Goal: Navigation & Orientation: Find specific page/section

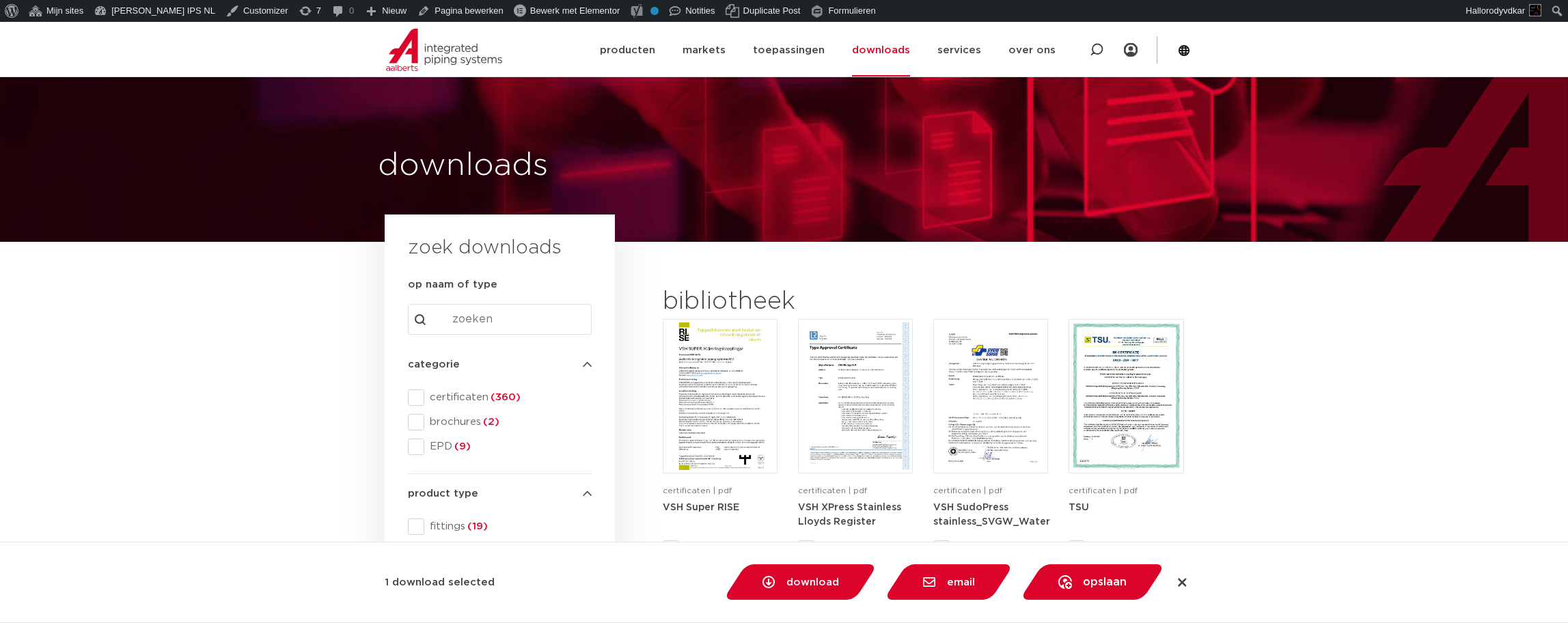
scroll to position [386, 0]
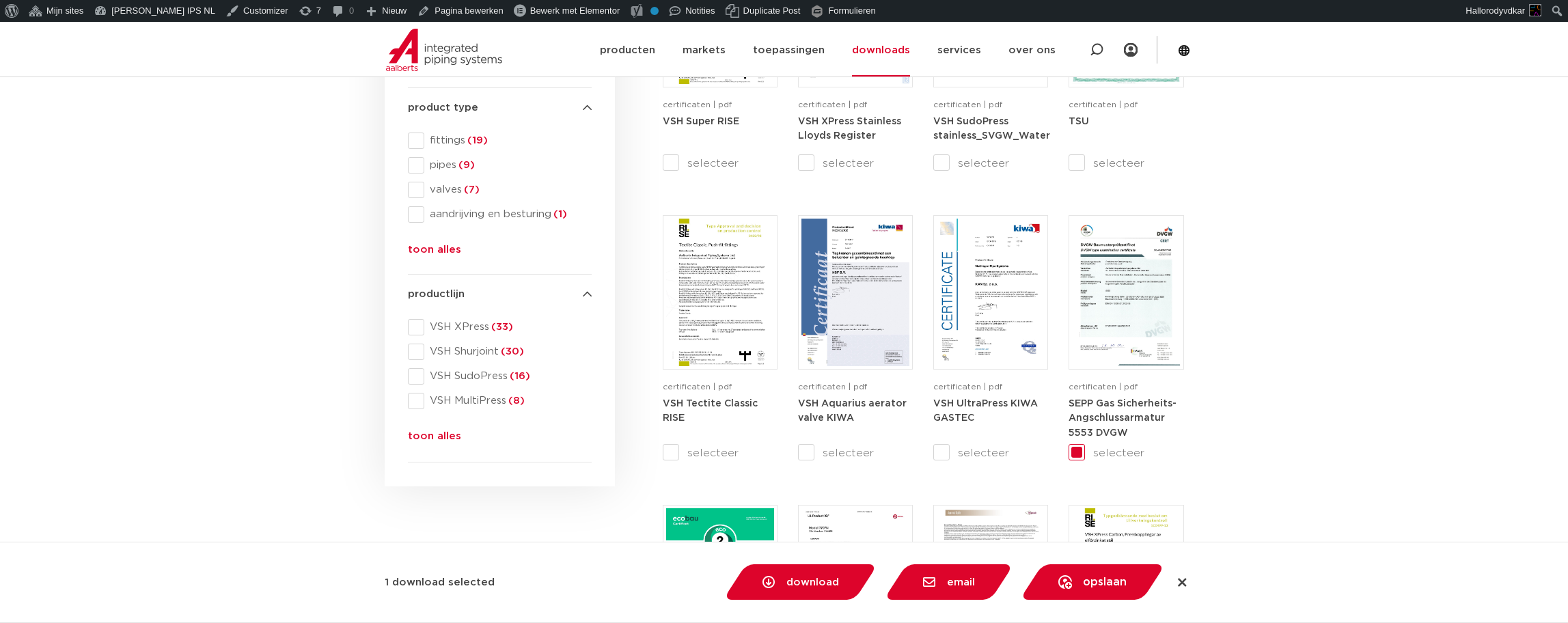
click at [1323, 393] on section "search downloads by name or type search Search content Clear filters zoek downl…" at bounding box center [784, 634] width 1568 height 1558
click at [130, 394] on section "search downloads by name or type search Search content Clear filters zoek downl…" at bounding box center [784, 634] width 1568 height 1558
click at [284, 508] on section "search downloads by name or type search Search content Clear filters zoek downl…" at bounding box center [784, 634] width 1568 height 1558
click at [1184, 581] on icon at bounding box center [1183, 582] width 14 height 14
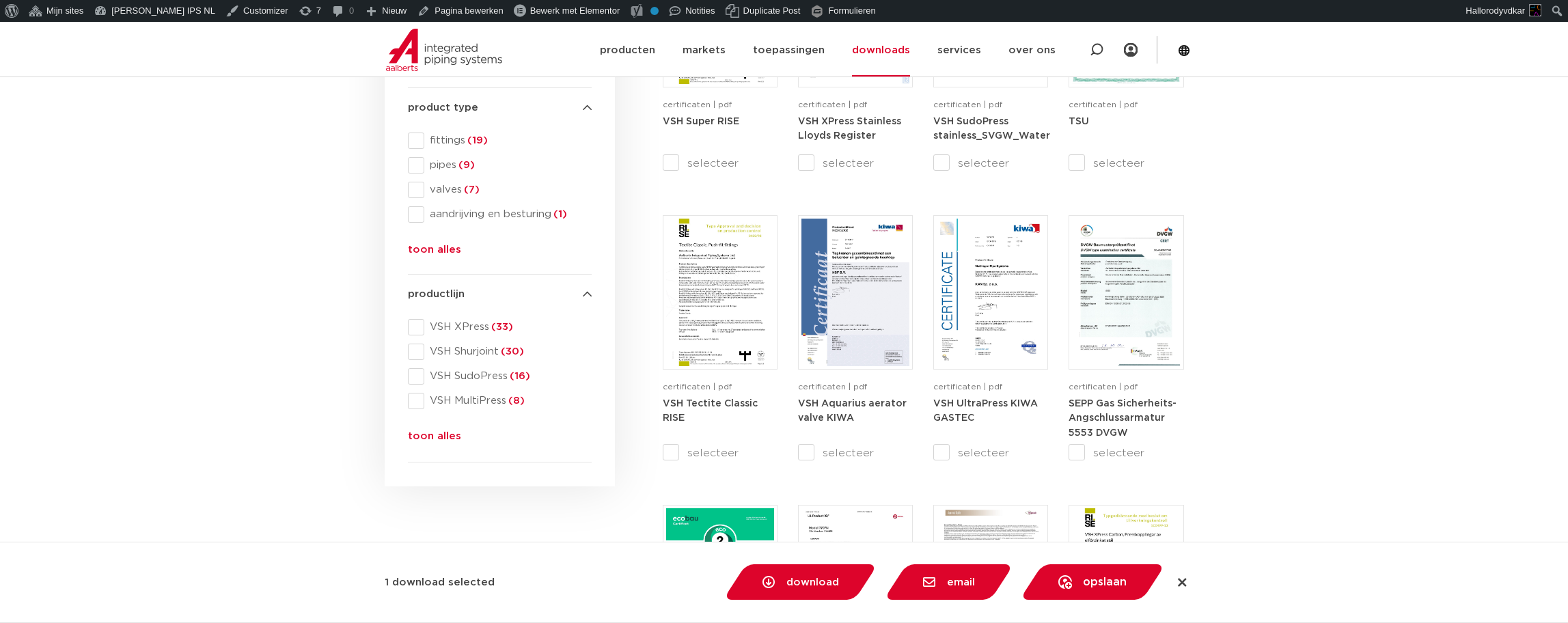
checkbox input "false"
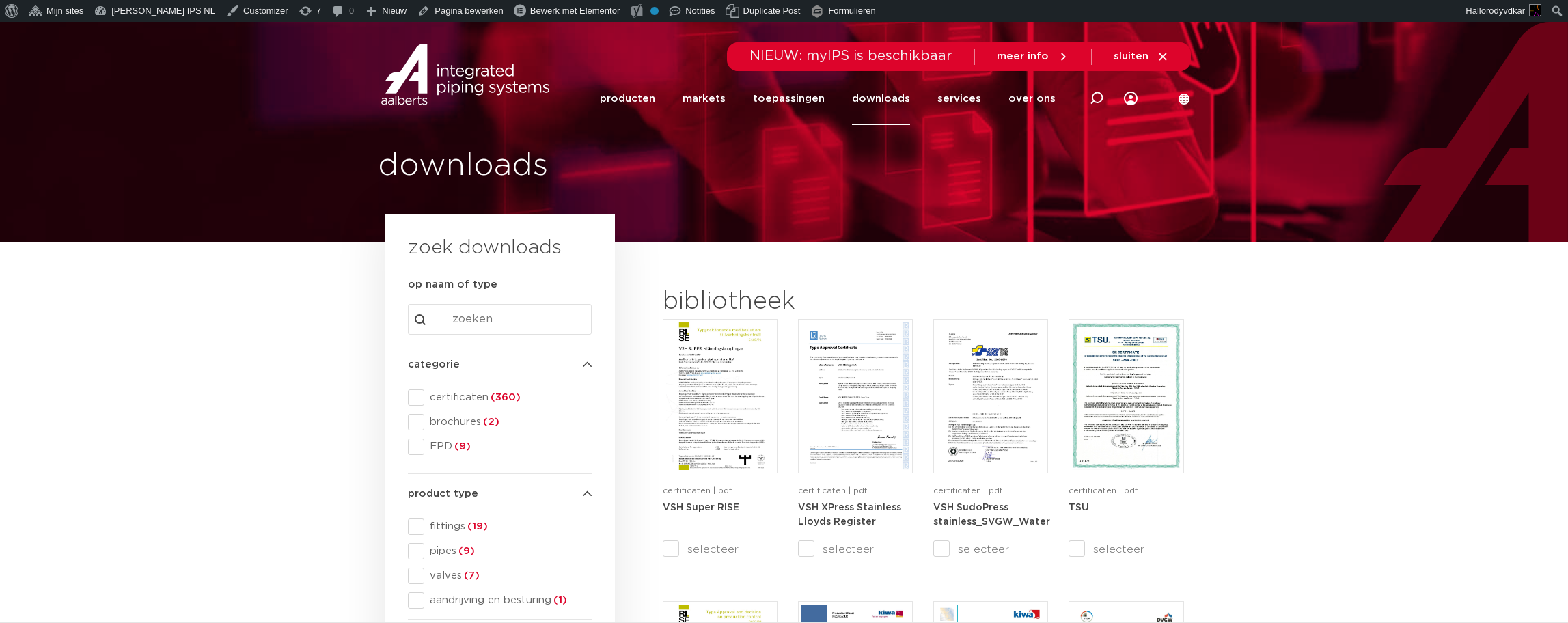
click at [19, 231] on div "downloads" at bounding box center [784, 132] width 1568 height 220
click at [183, 156] on div "downloads" at bounding box center [385, 166] width 784 height 44
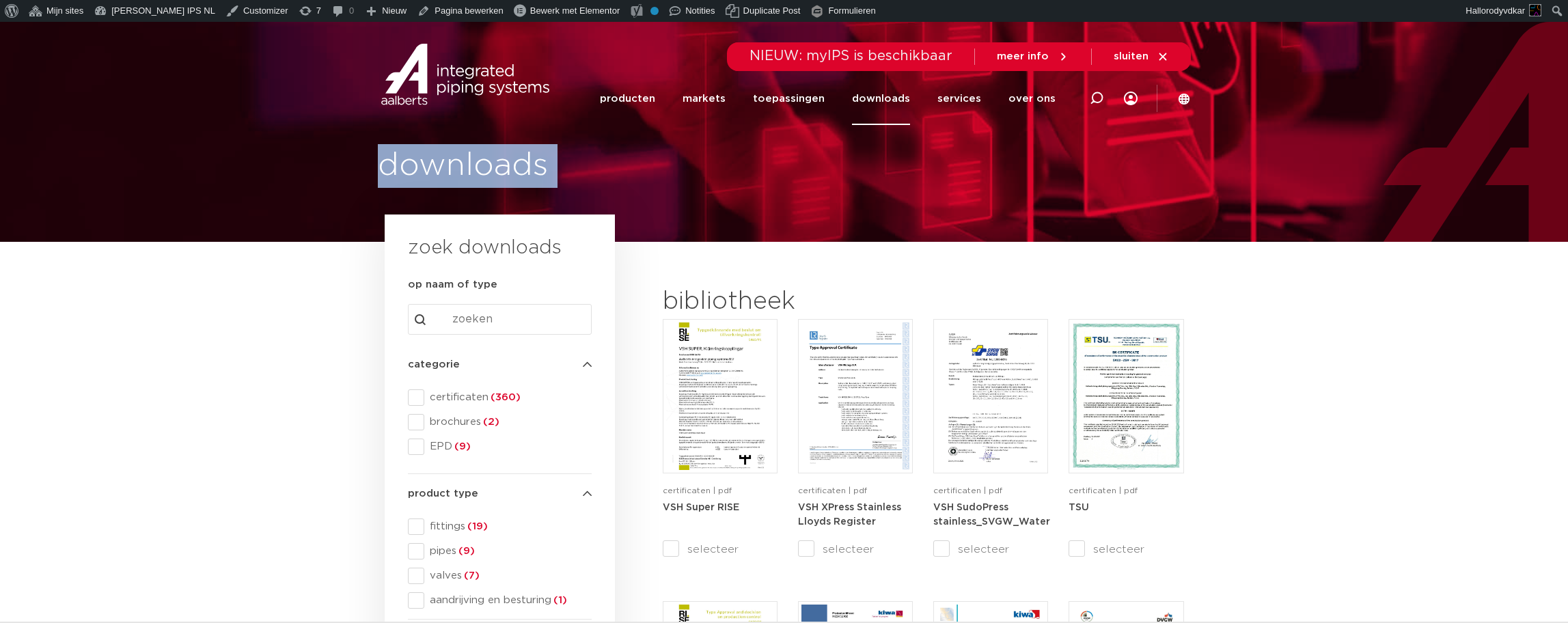
click at [183, 156] on div "downloads" at bounding box center [385, 166] width 784 height 44
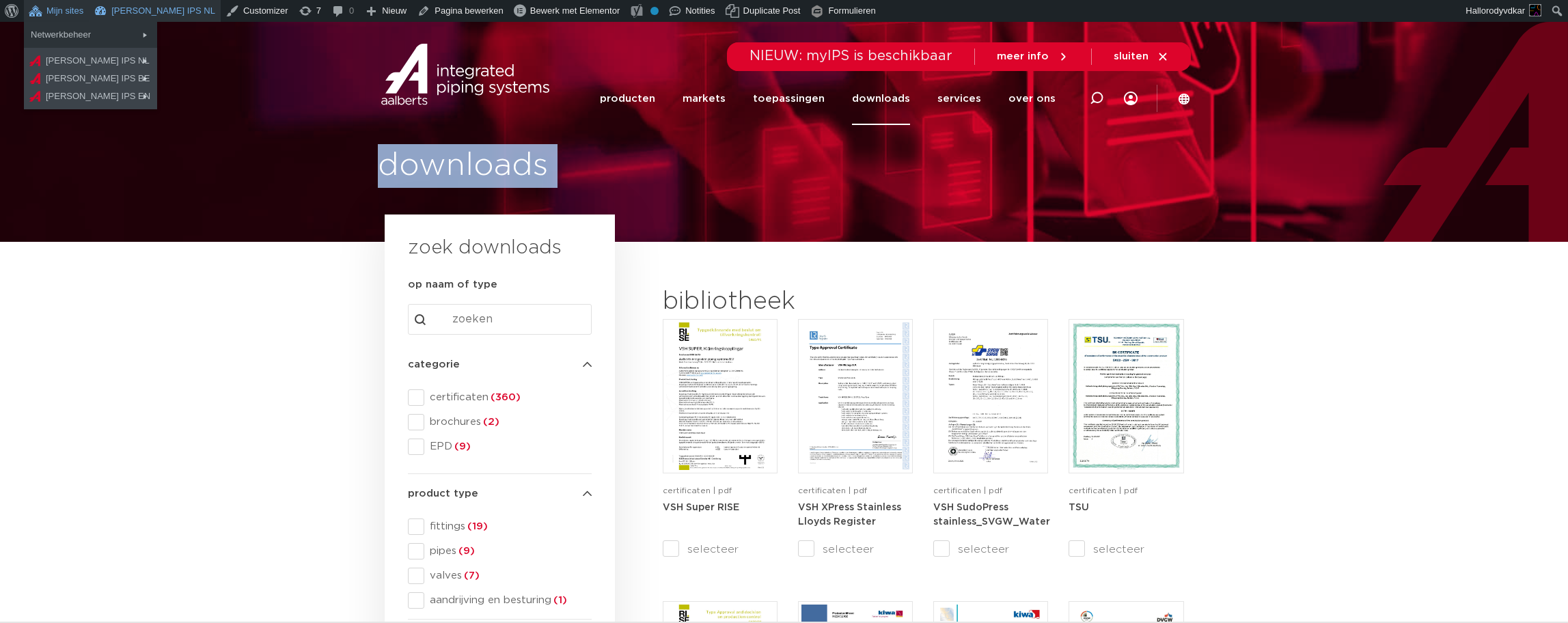
click at [132, 15] on link "[PERSON_NAME] IPS NL" at bounding box center [155, 11] width 132 height 22
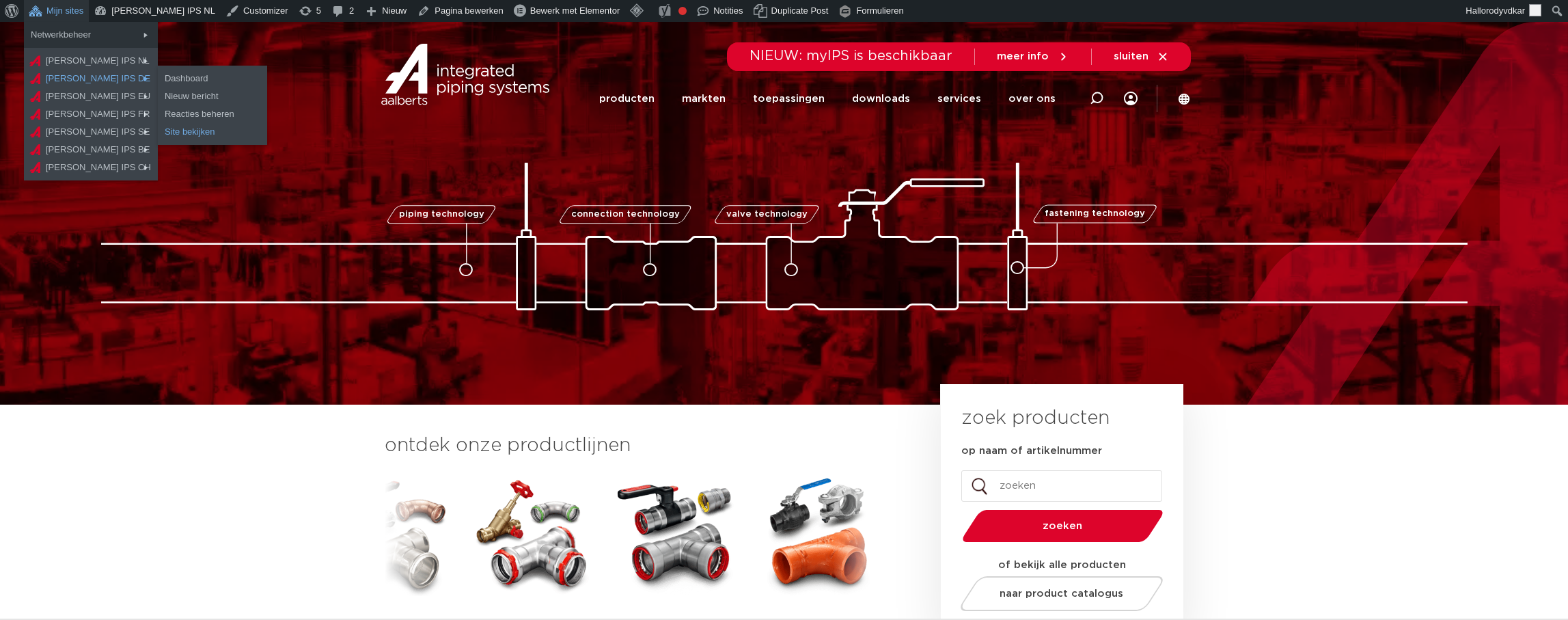
click at [169, 129] on link "Site bekijken" at bounding box center [212, 132] width 109 height 18
click at [163, 152] on link "Site bekijken" at bounding box center [212, 149] width 109 height 18
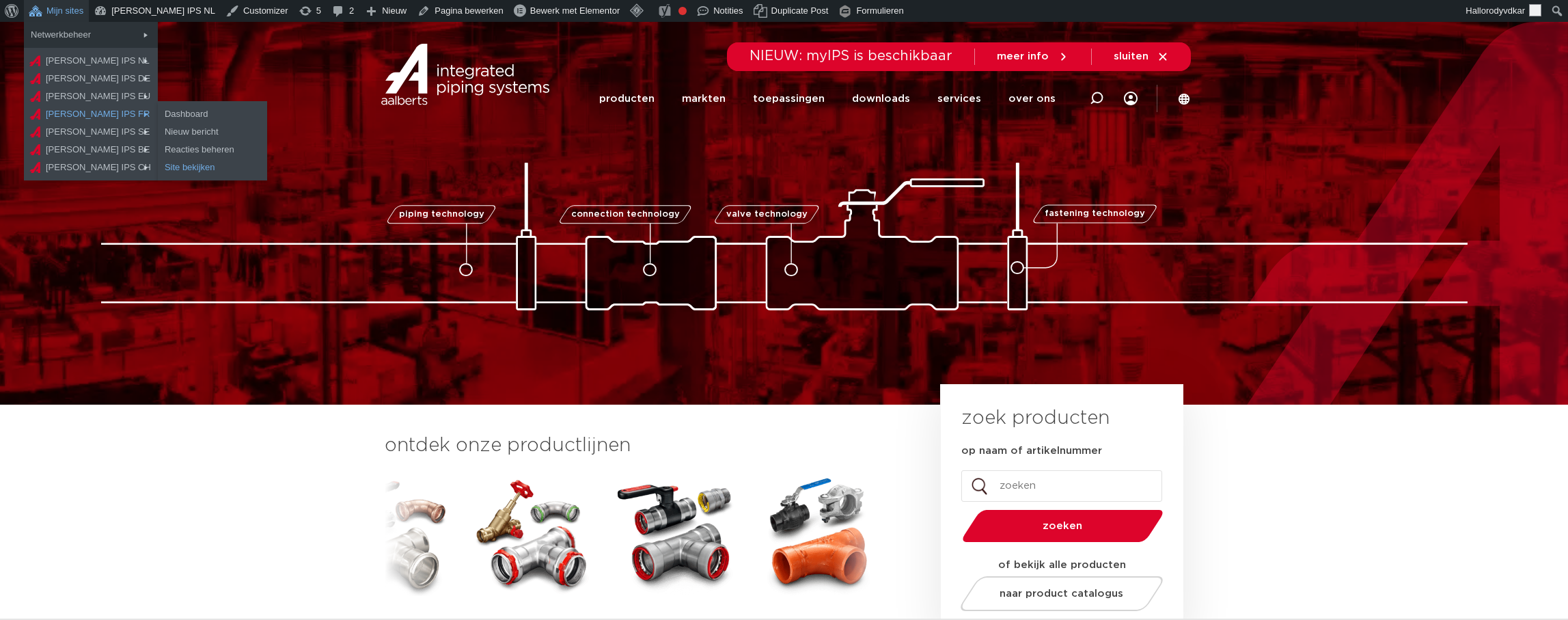
click at [162, 173] on link "Site bekijken" at bounding box center [212, 167] width 109 height 18
click at [157, 189] on link "Site bekijken" at bounding box center [212, 184] width 109 height 18
click at [157, 197] on link "Site bekijken" at bounding box center [212, 202] width 109 height 18
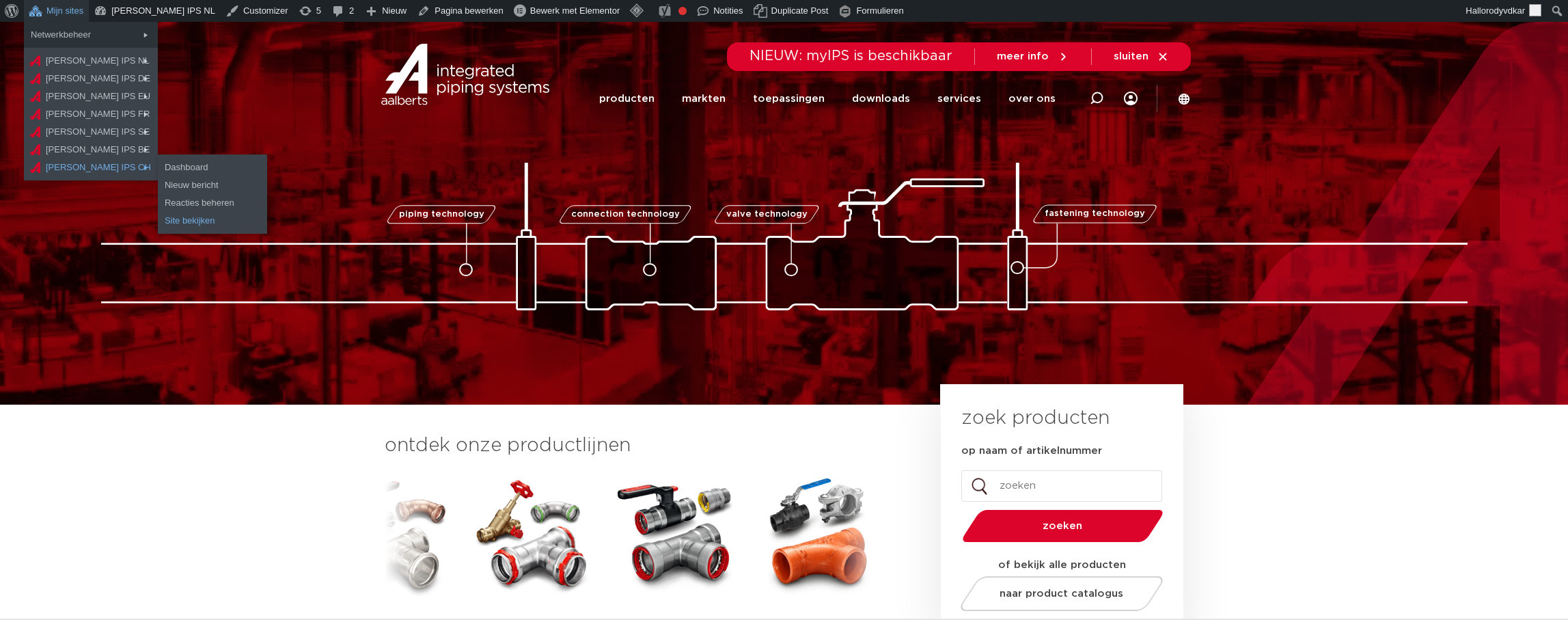
click at [170, 212] on link "Site bekijken" at bounding box center [212, 221] width 109 height 18
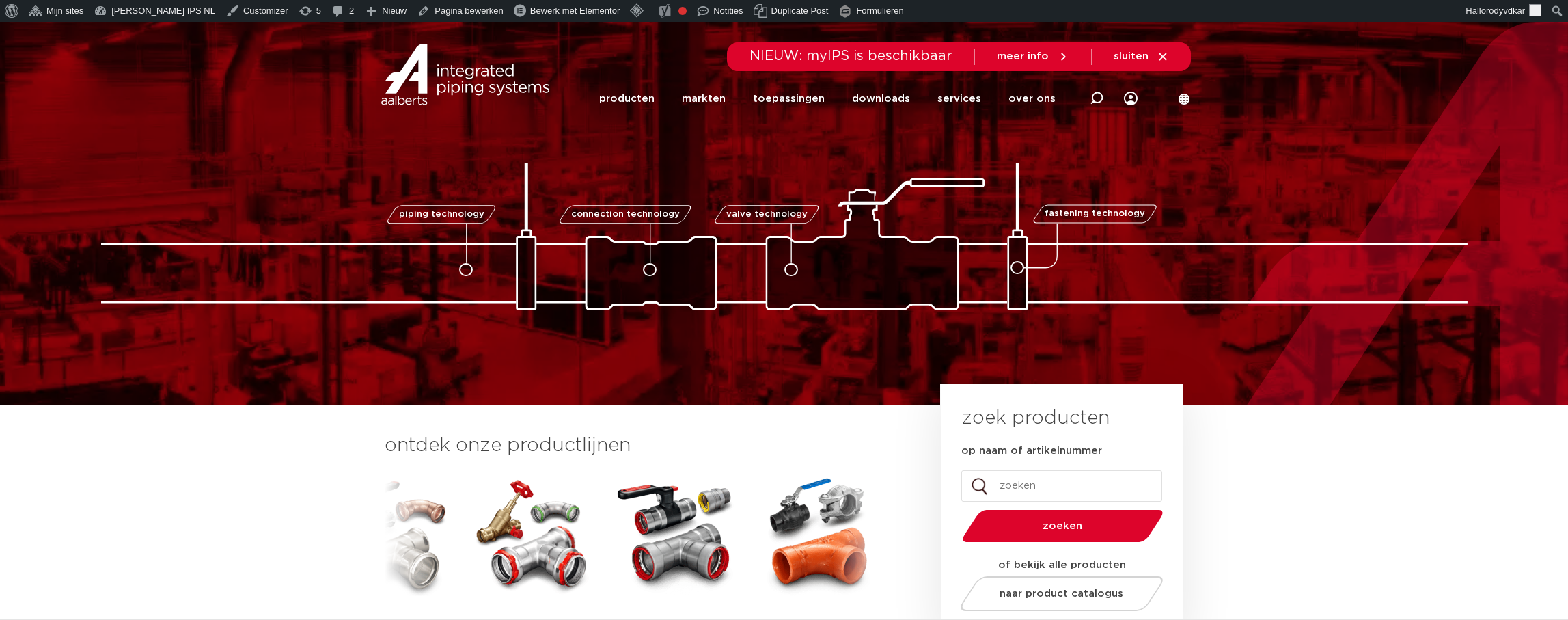
click at [126, 279] on img at bounding box center [784, 236] width 1366 height 147
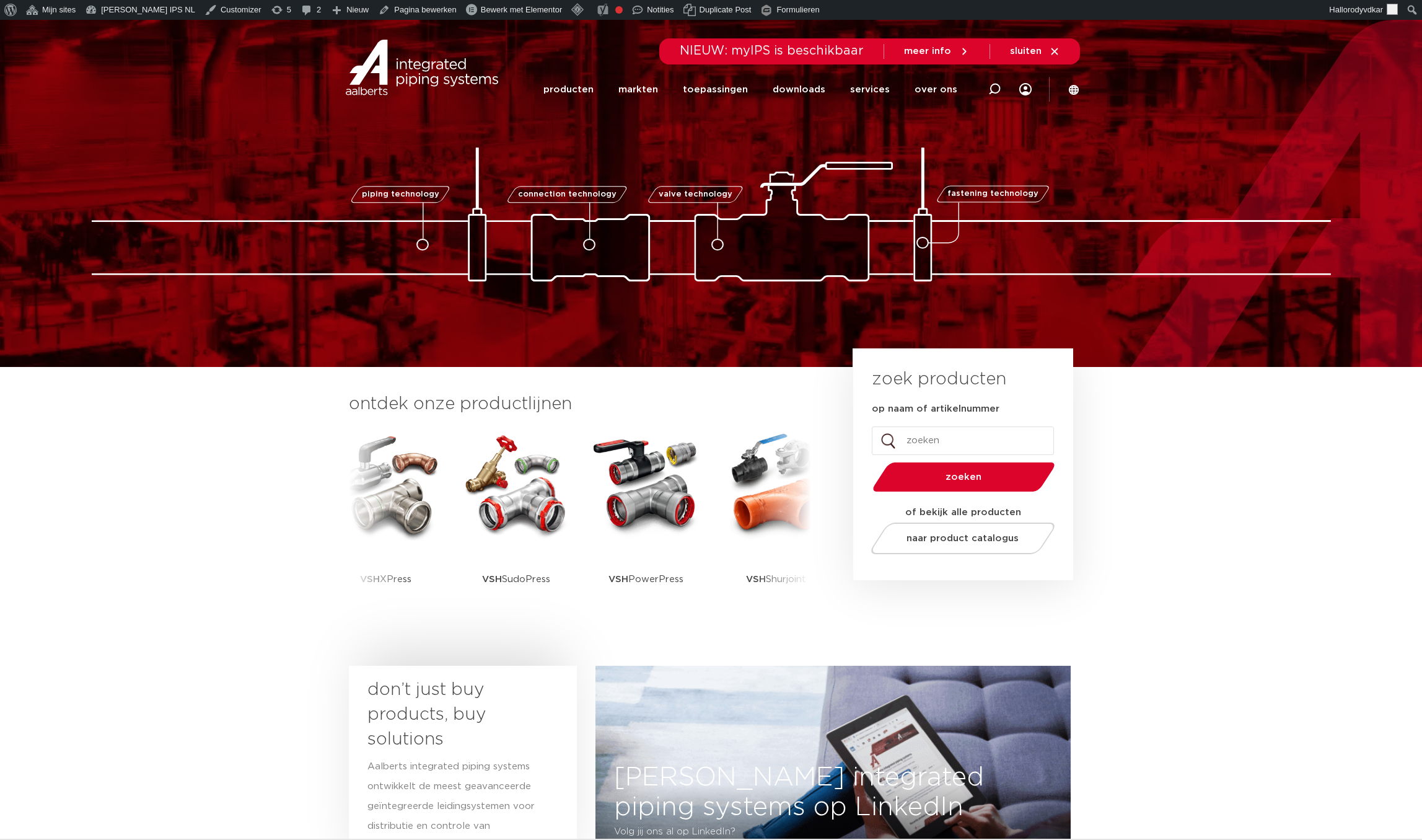
click at [198, 408] on section "ontdek onze productlijnen VSH SmartPress VSH XPress VSH SudoPress VSH" at bounding box center [711, 513] width 1422 height 292
